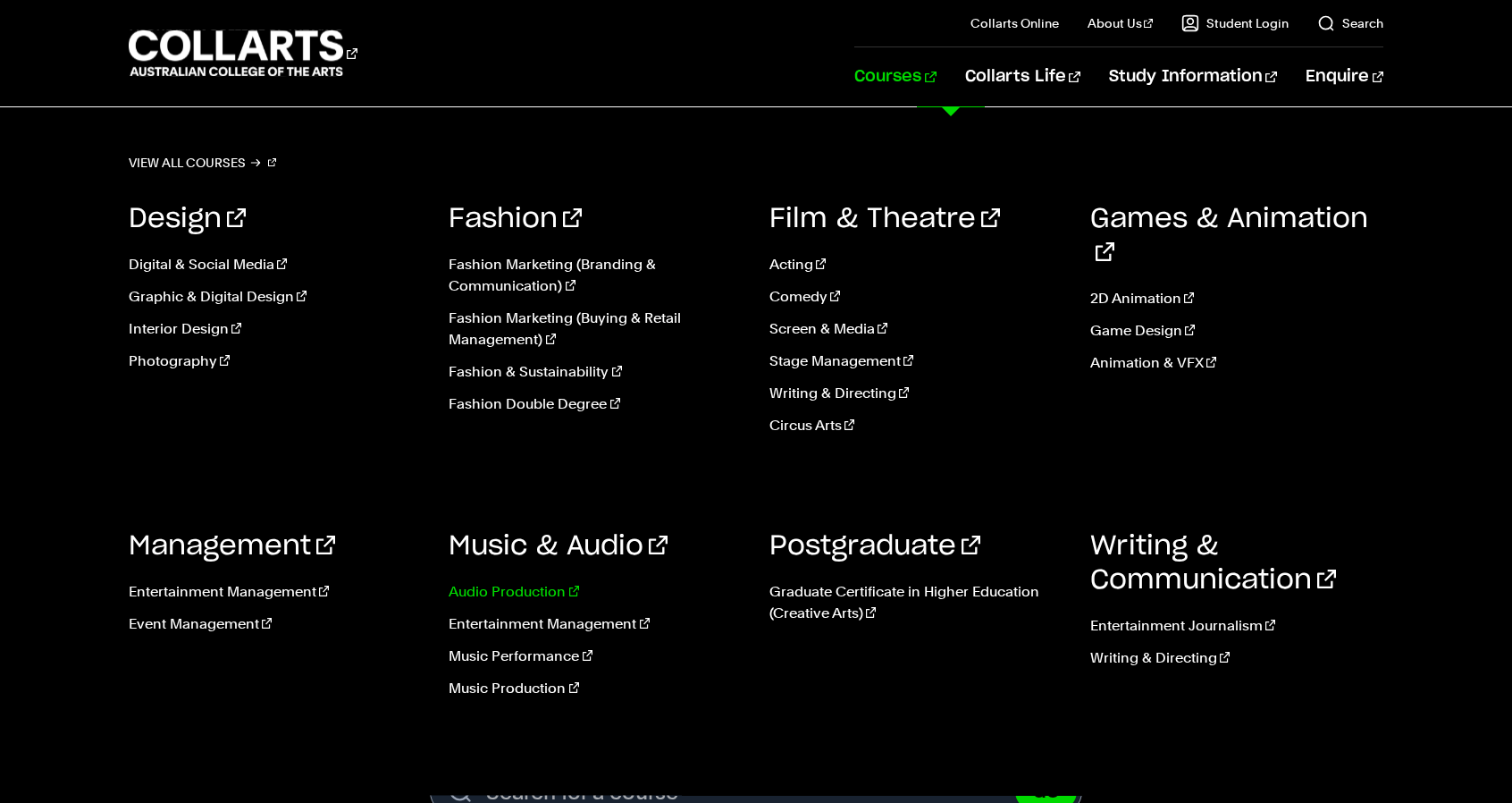
click at [522, 595] on link "Audio Production" at bounding box center [595, 592] width 294 height 22
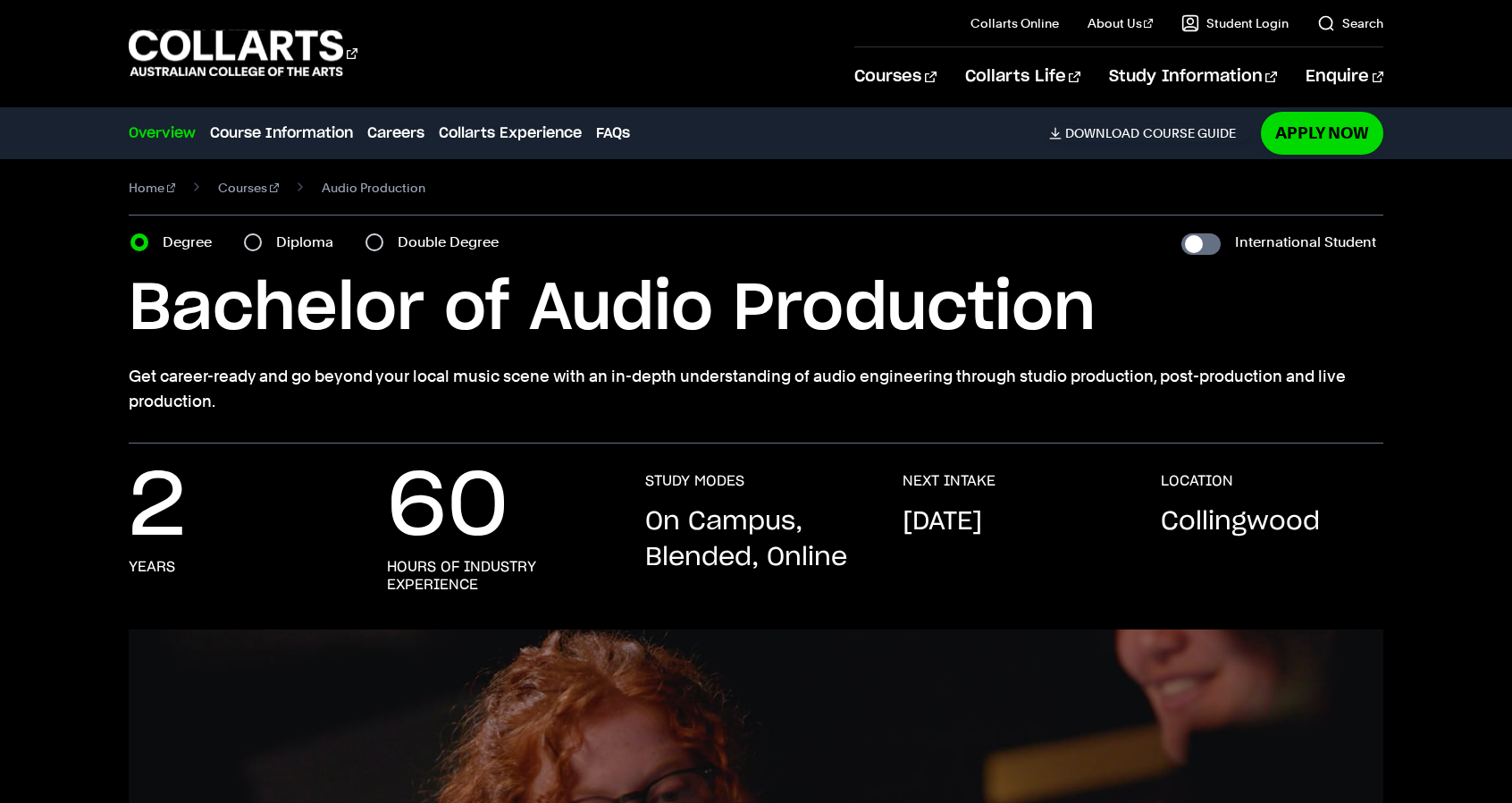
scroll to position [14, 0]
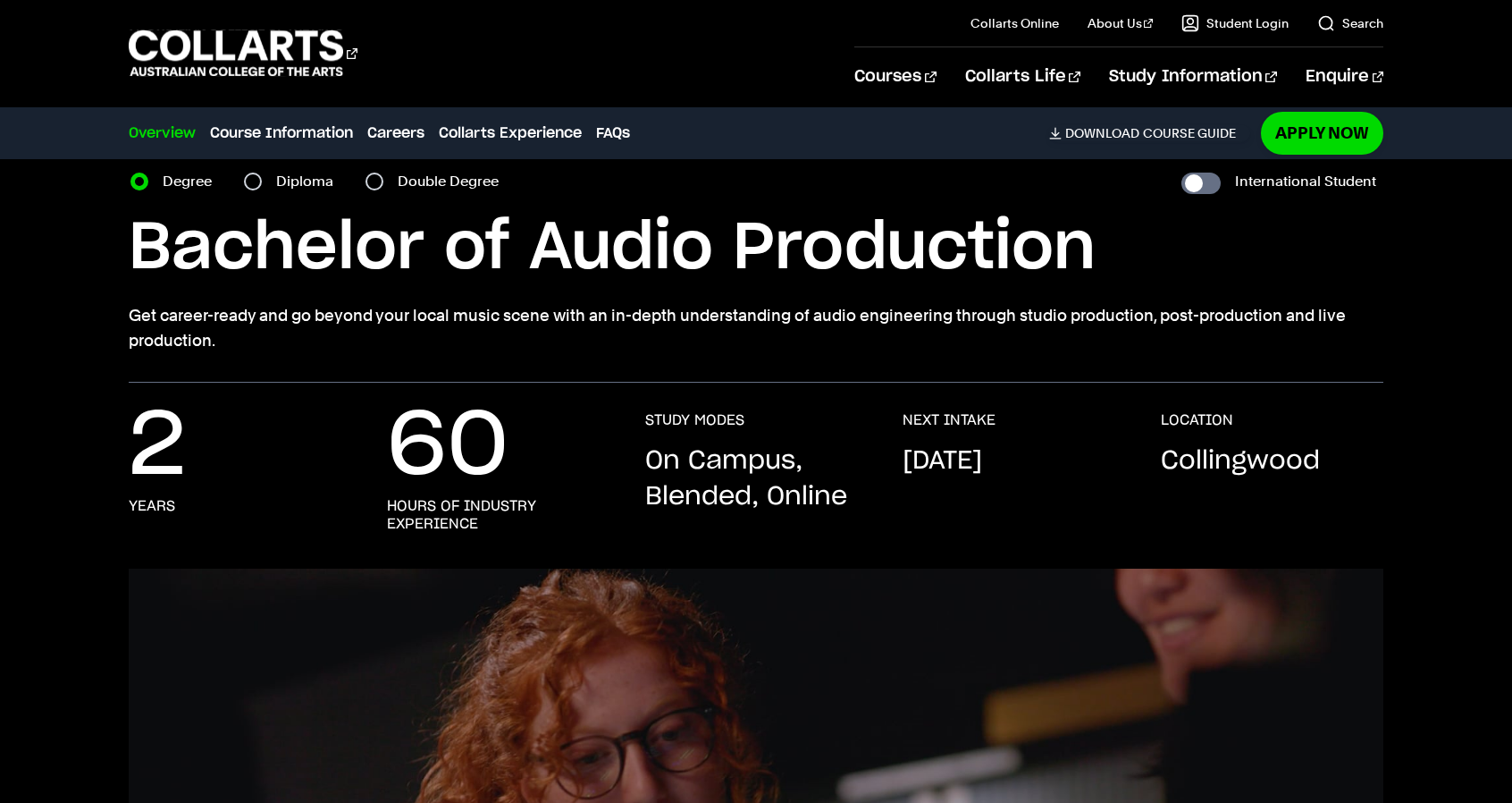
click at [982, 405] on div "2 Years 60 Hours of Industry Experience STUDY MODES On Campus, Blended, Online …" at bounding box center [756, 476] width 1512 height 186
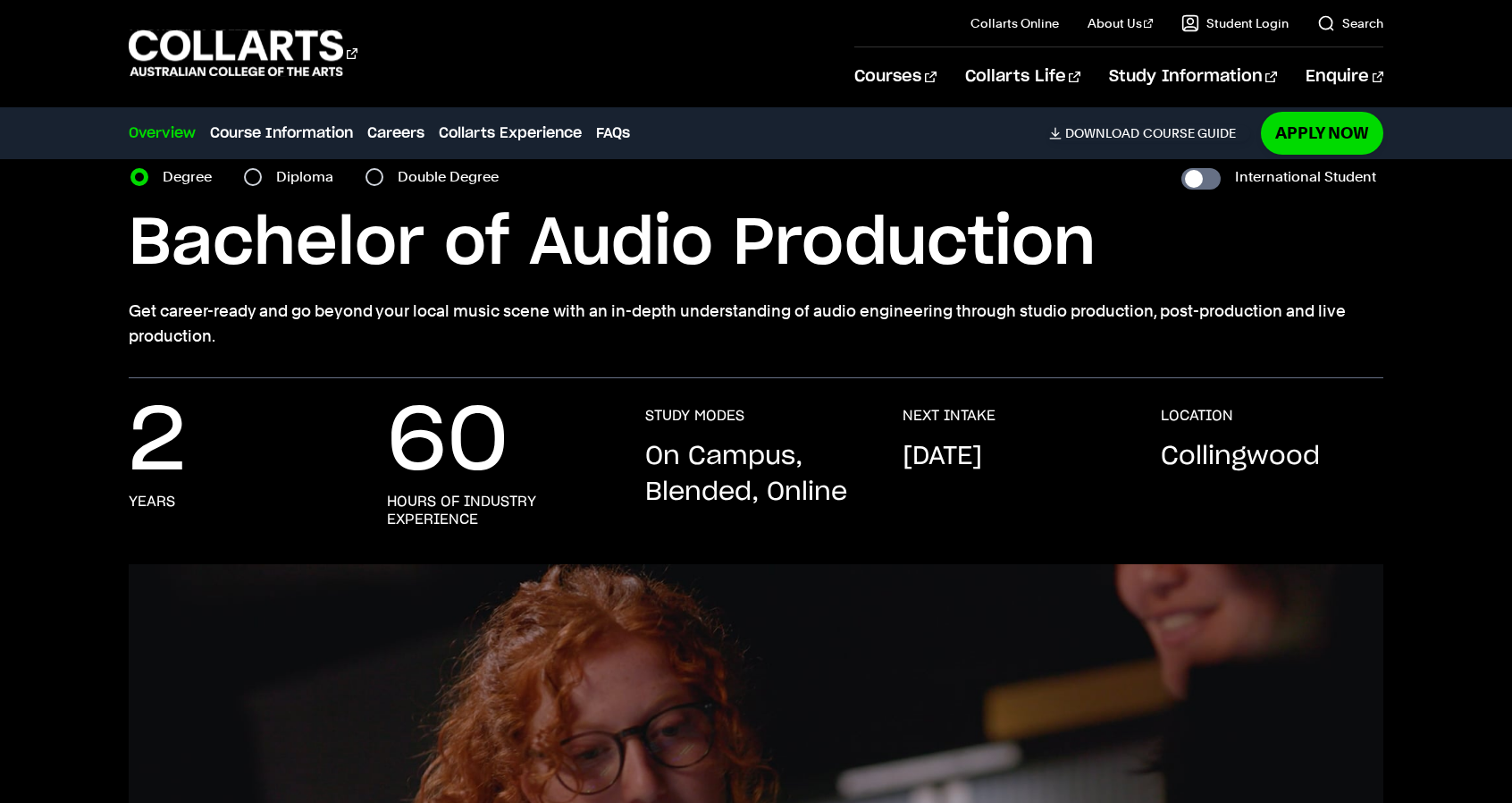
click at [981, 406] on h3 "NEXT INTAKE" at bounding box center [949, 415] width 93 height 18
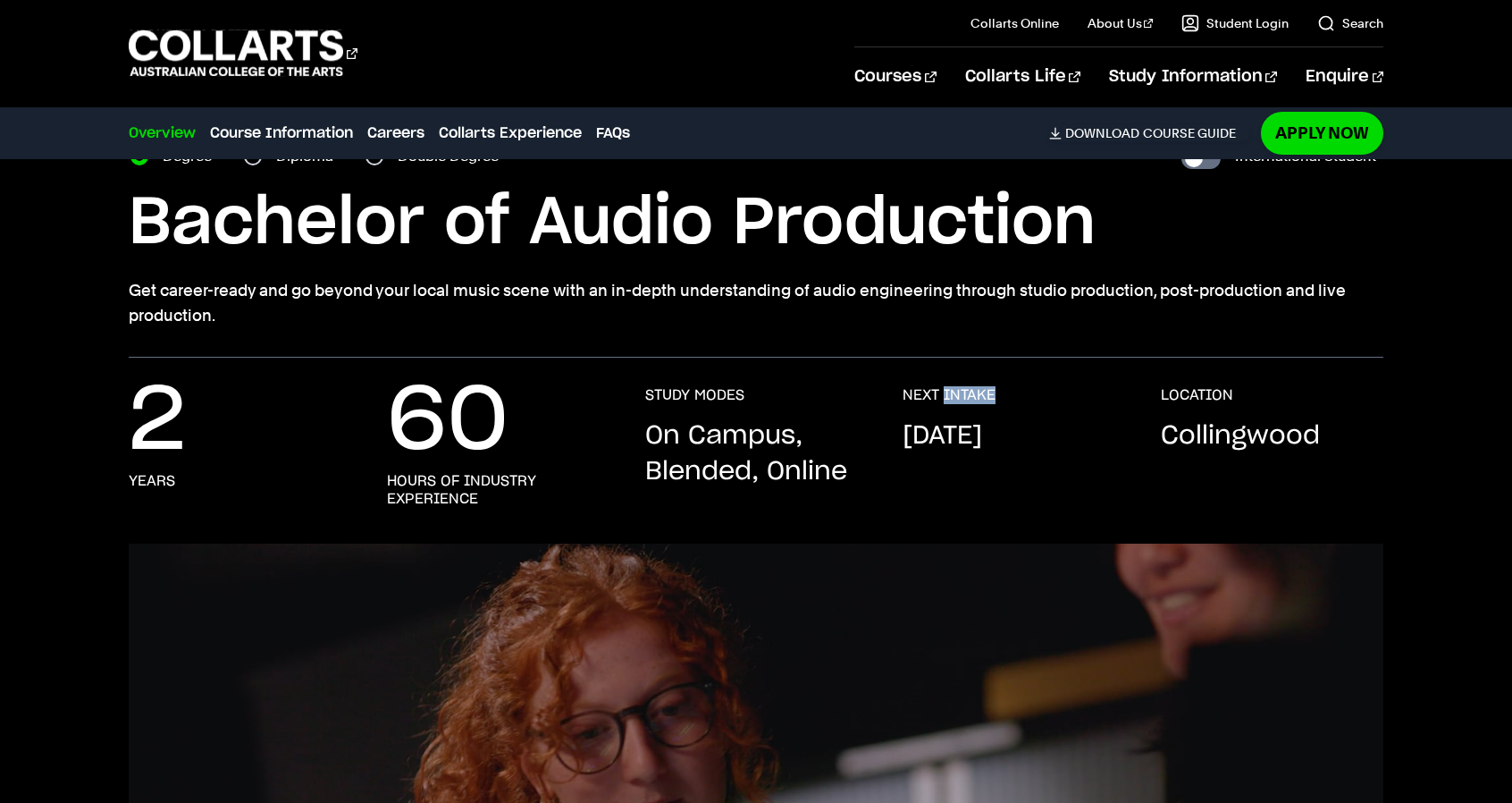
click at [981, 405] on div "NEXT INTAKE [DATE]" at bounding box center [1014, 447] width 223 height 122
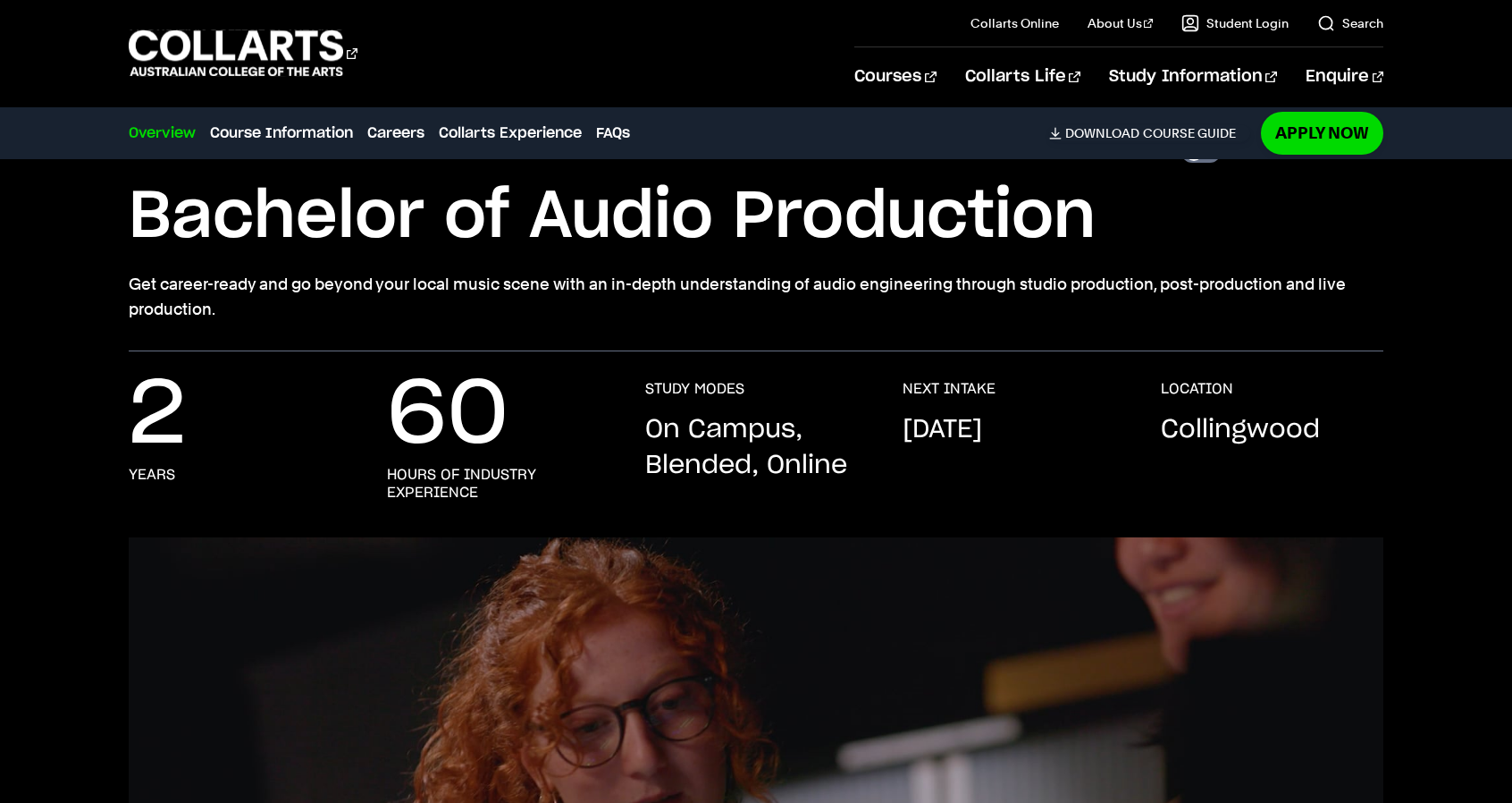
click at [981, 405] on div "NEXT INTAKE [DATE]" at bounding box center [1014, 440] width 223 height 122
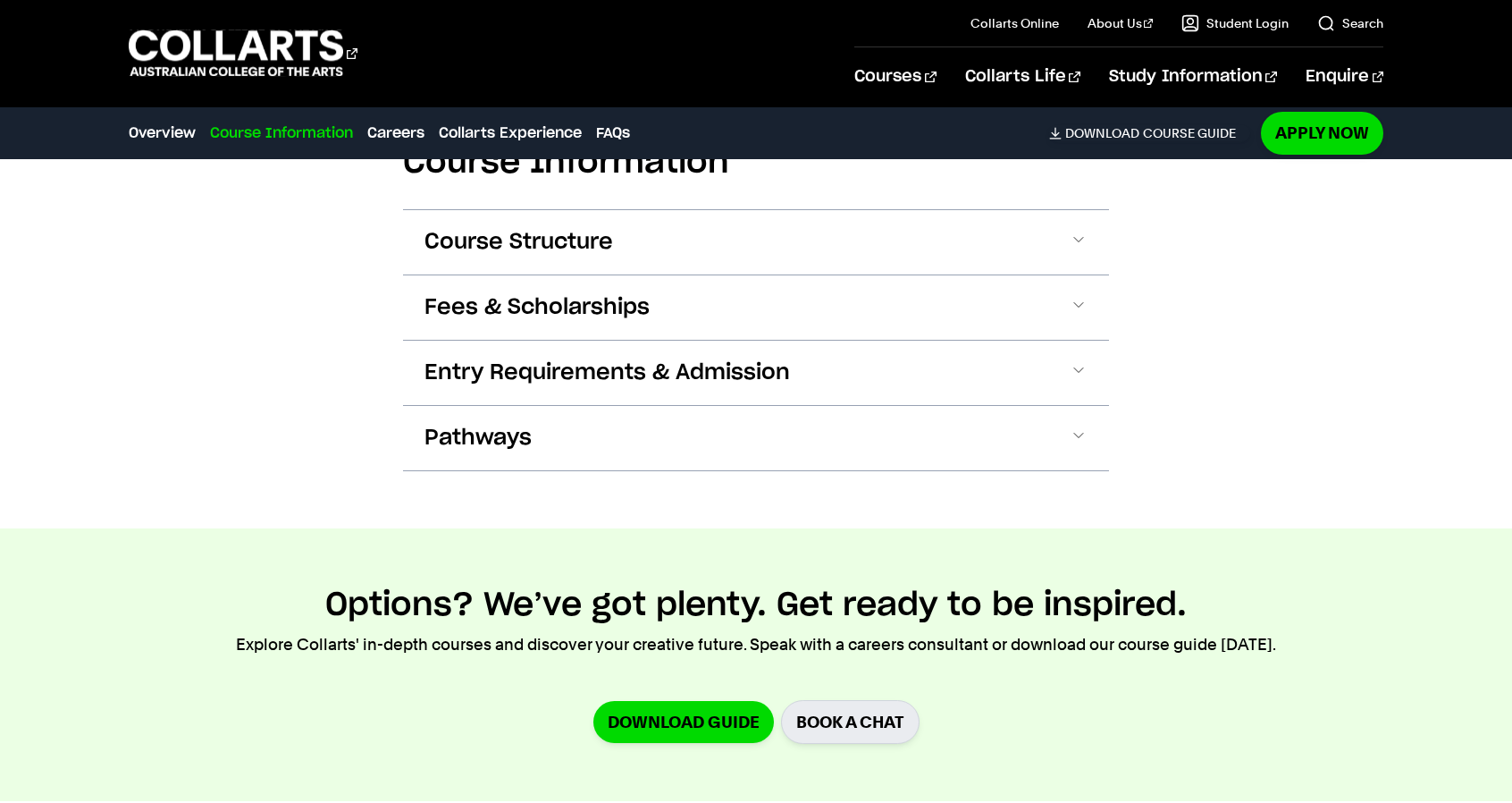
scroll to position [1796, 0]
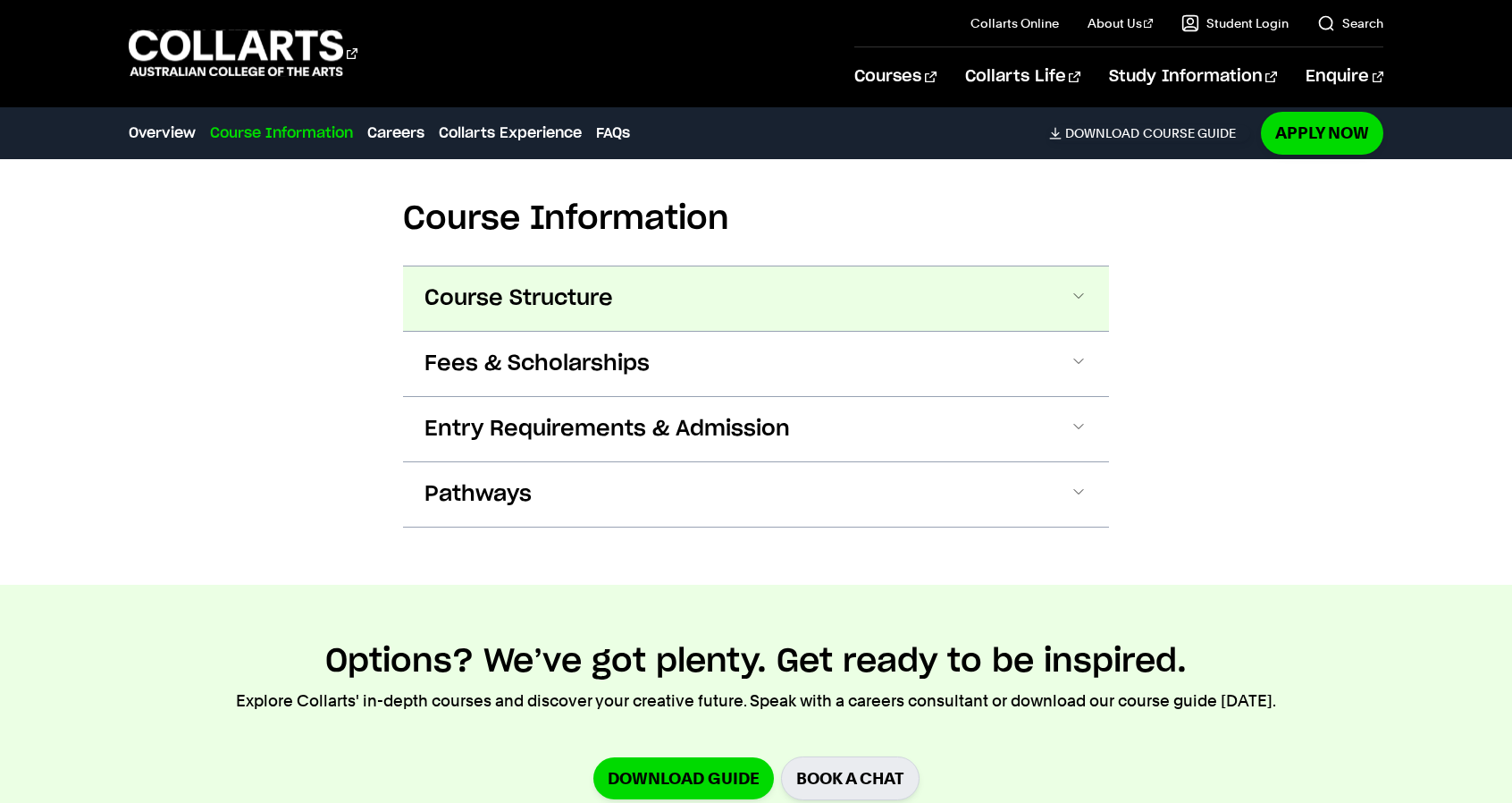
click at [802, 310] on button "Course Structure" at bounding box center [756, 298] width 706 height 64
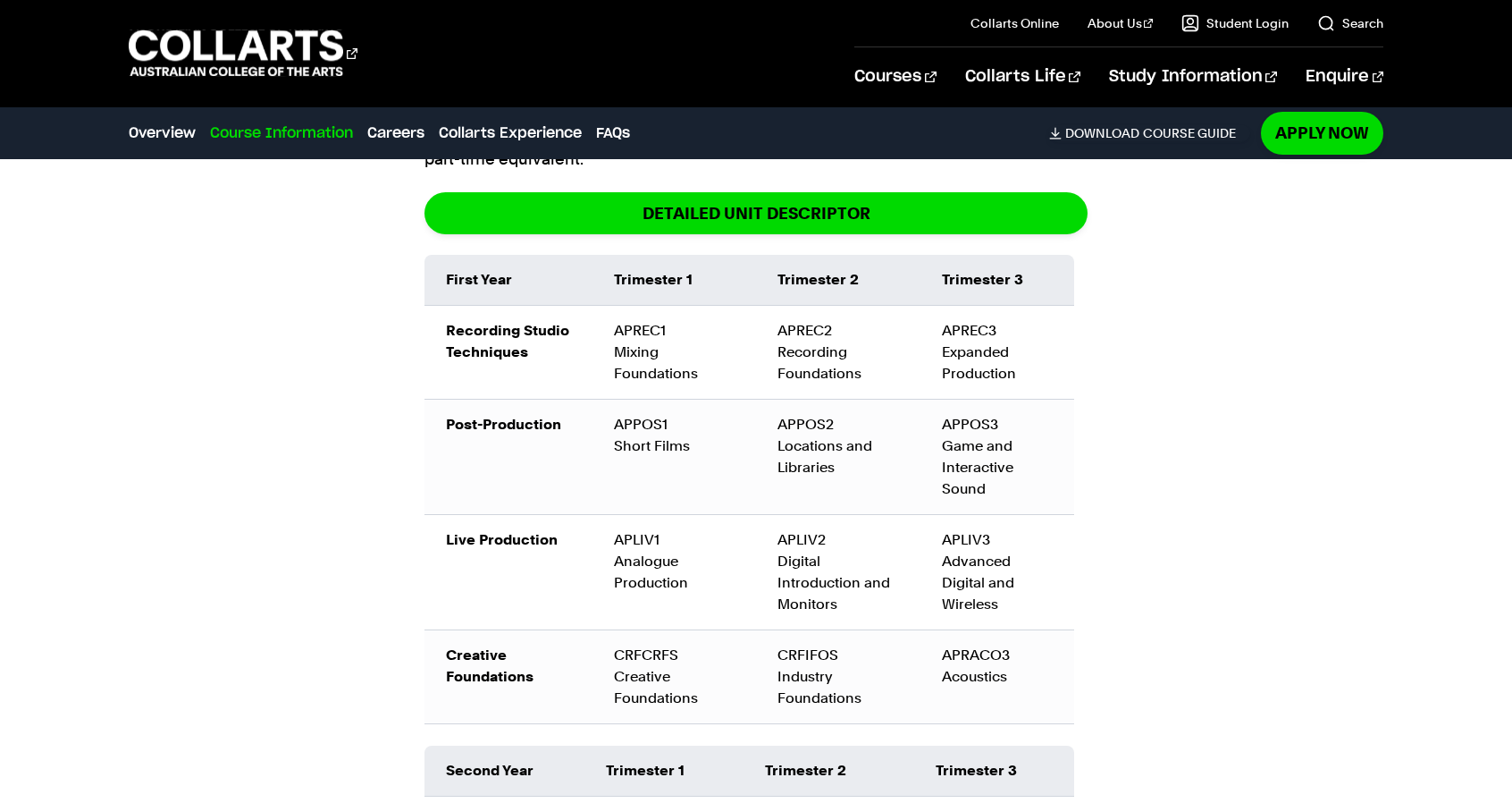
scroll to position [2079, 0]
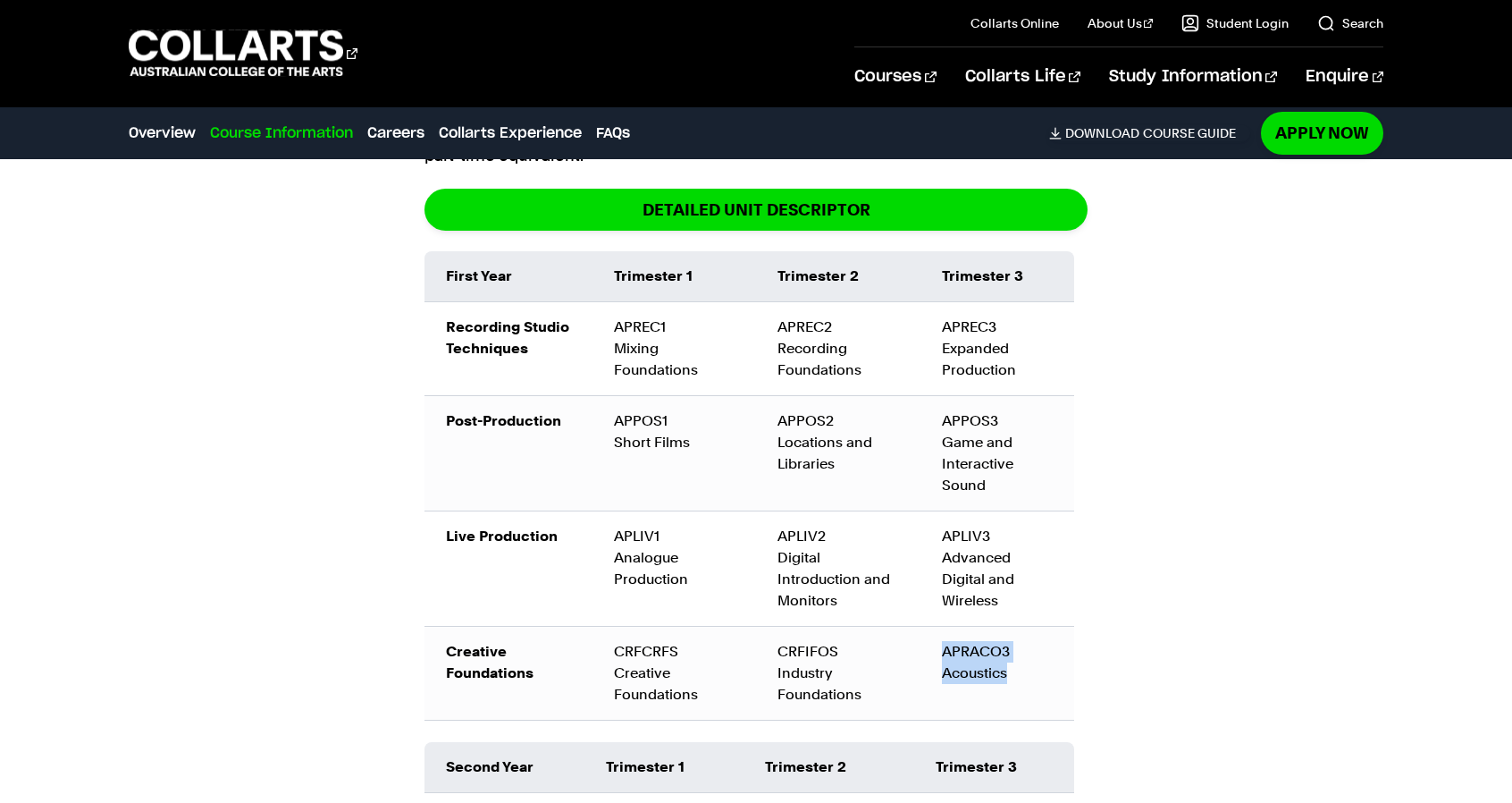
drag, startPoint x: 1012, startPoint y: 684, endPoint x: 923, endPoint y: 631, distance: 103.6
click at [923, 631] on td "APRACO3 Acoustics" at bounding box center [998, 672] width 155 height 94
drag, startPoint x: 1086, startPoint y: 625, endPoint x: 1187, endPoint y: 643, distance: 102.6
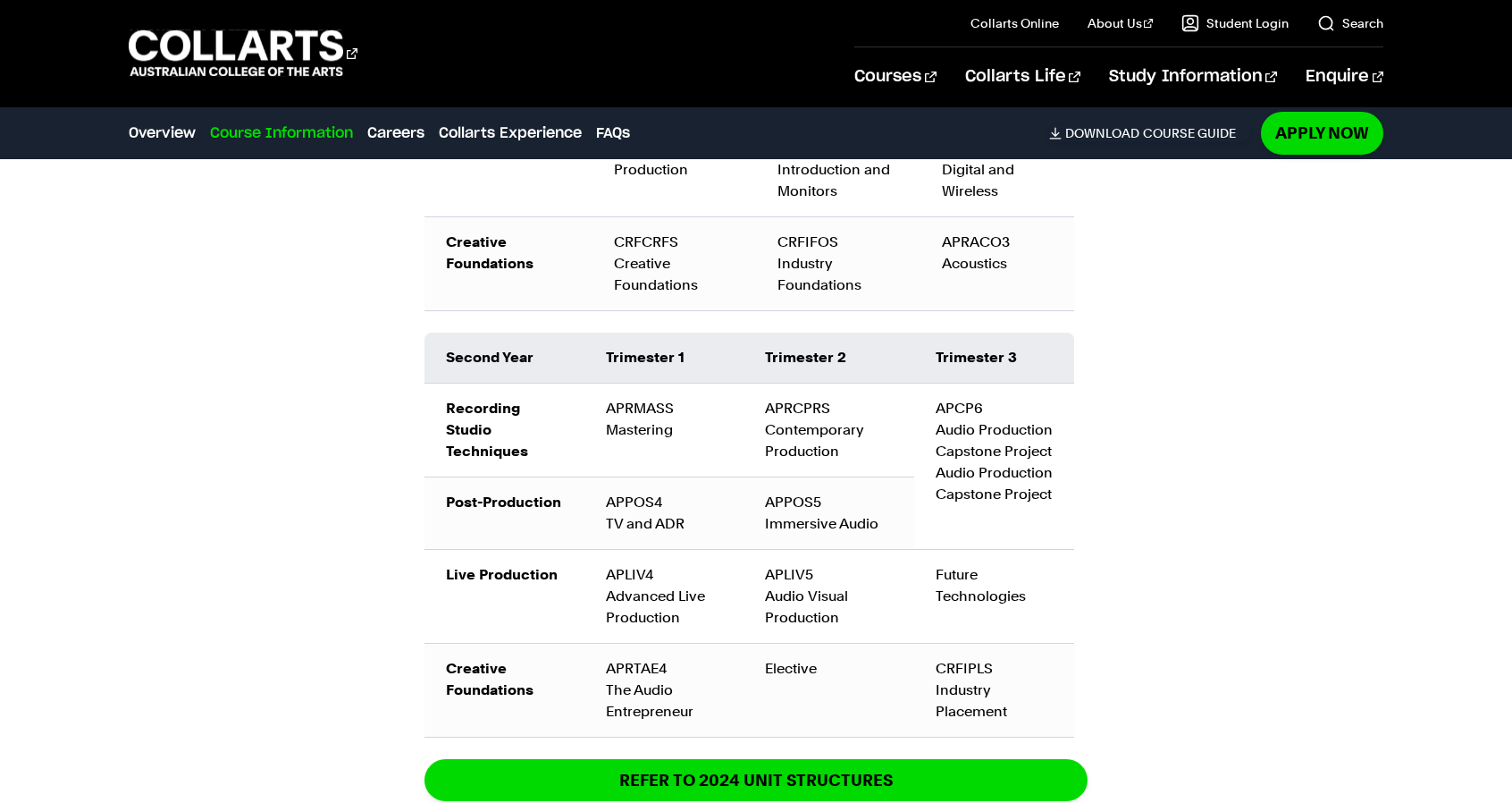
scroll to position [2504, 0]
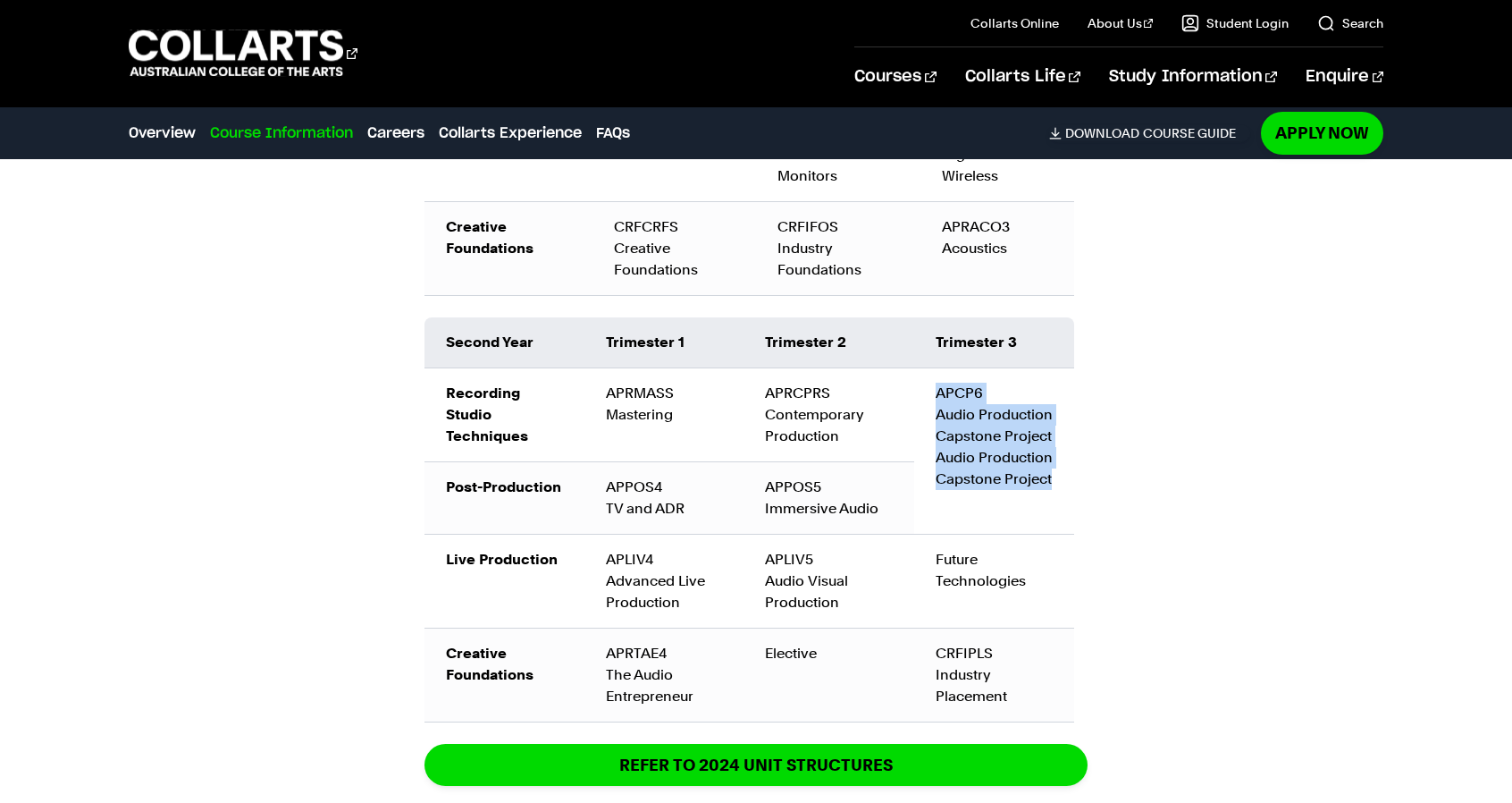
drag, startPoint x: 933, startPoint y: 384, endPoint x: 1063, endPoint y: 493, distance: 169.6
click at [1063, 493] on td "APCP6 Audio Production Capstone Project Audio Production Capstone Project" at bounding box center [994, 451] width 160 height 167
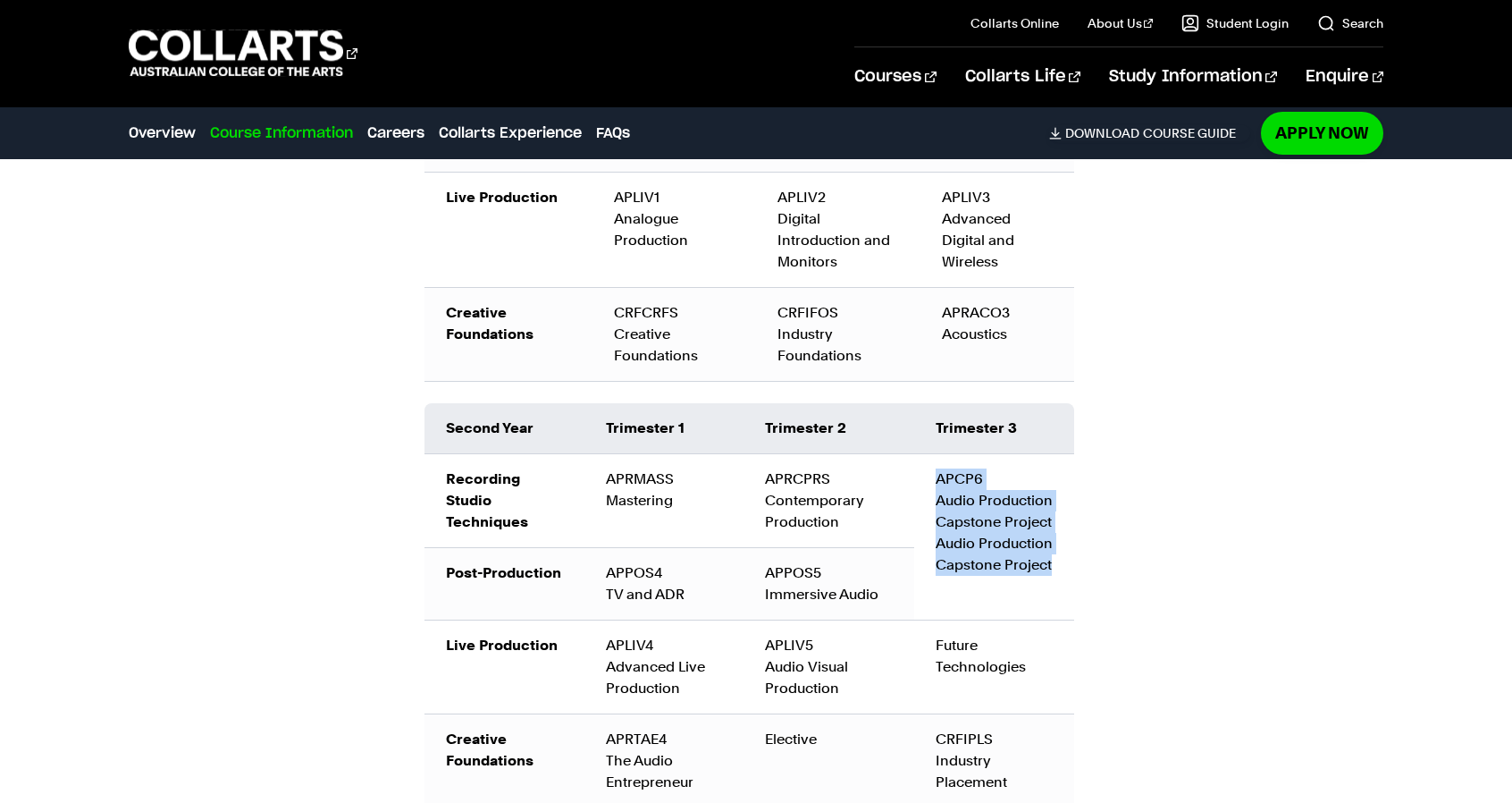
scroll to position [2415, 0]
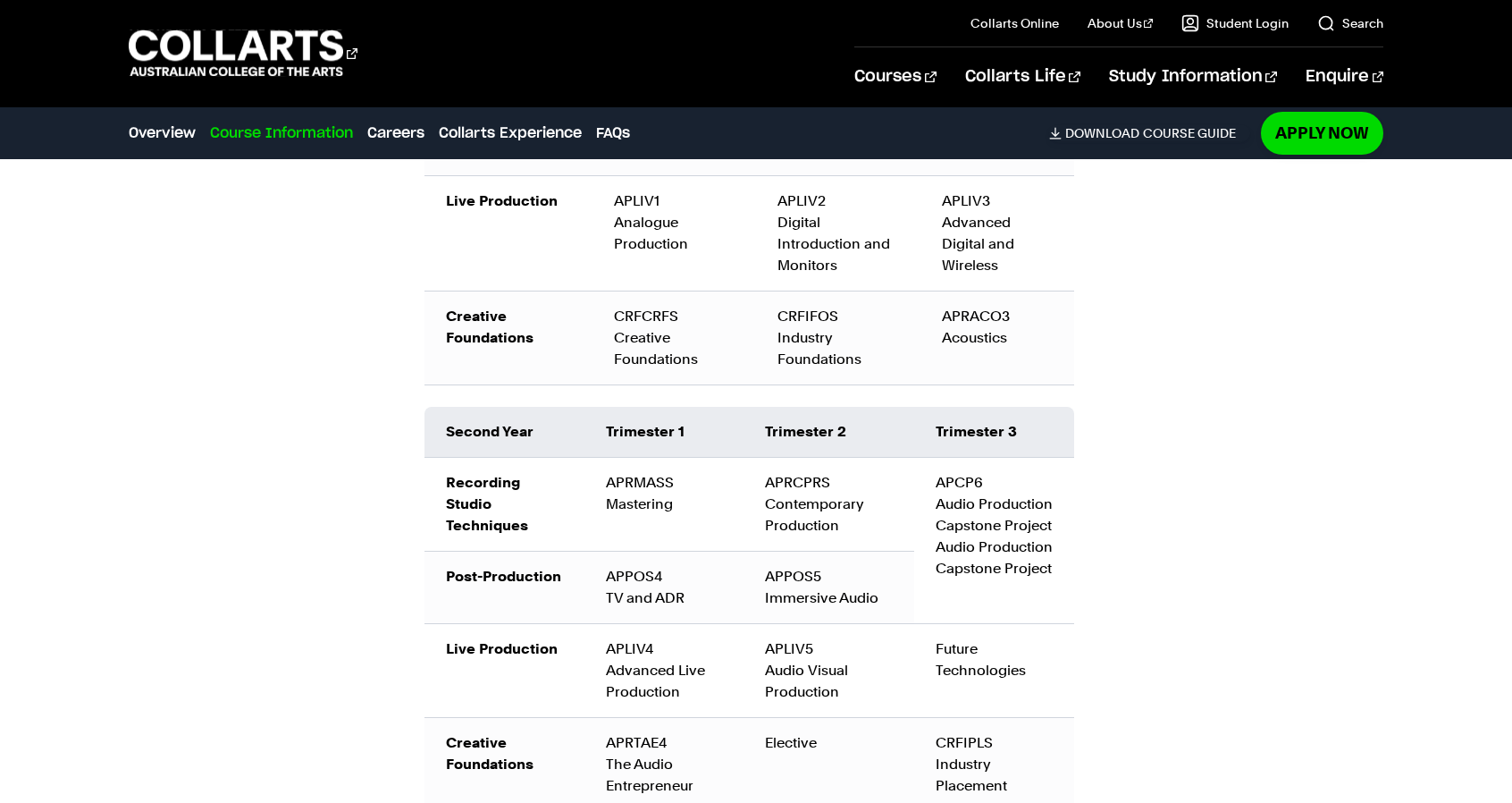
click at [1237, 498] on div "Course Information Course Structure Bachelor of Audio Production The Bachelor d…" at bounding box center [756, 363] width 1512 height 1732
